Goal: Find specific page/section: Find specific page/section

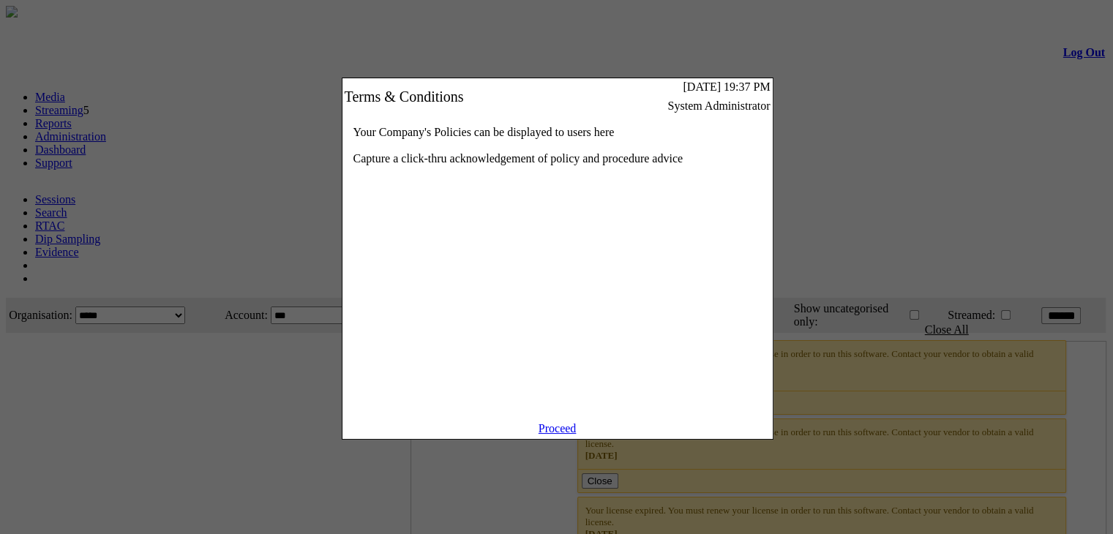
click at [561, 435] on link "Proceed" at bounding box center [558, 428] width 38 height 12
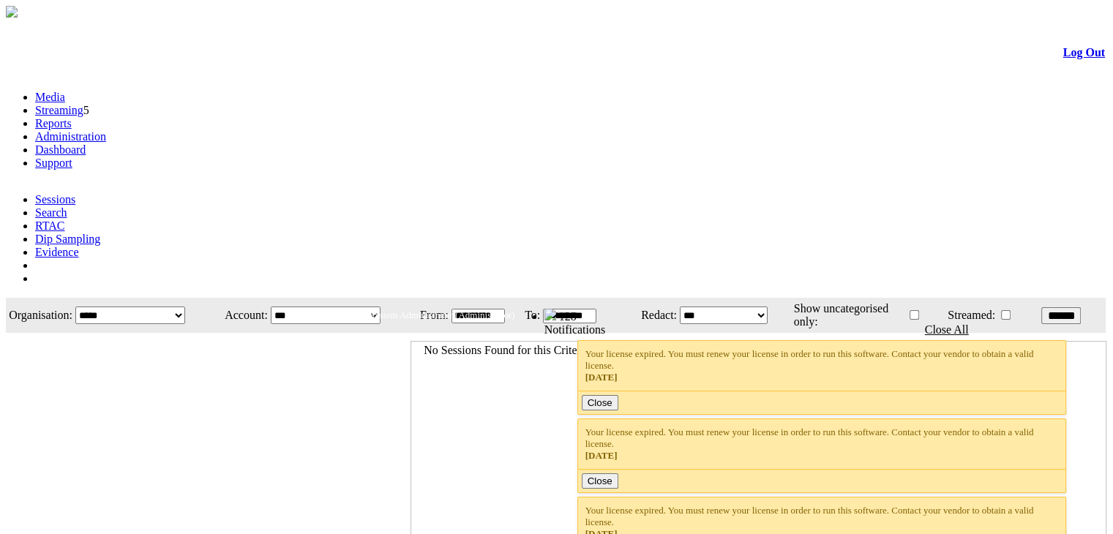
click at [83, 104] on link "Streaming" at bounding box center [59, 110] width 48 height 12
